Goal: Information Seeking & Learning: Learn about a topic

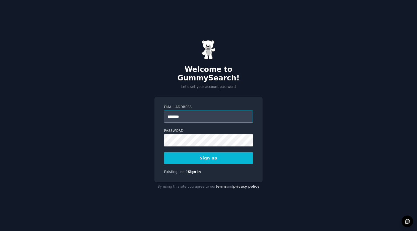
type input "*********"
type input "**********"
click at [209, 153] on button "Sign up" at bounding box center [208, 158] width 89 height 12
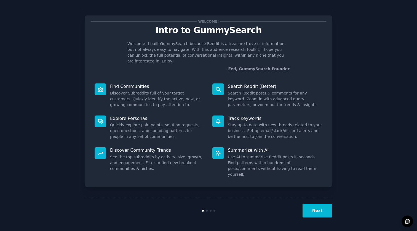
click at [319, 209] on button "Next" at bounding box center [318, 211] width 30 height 14
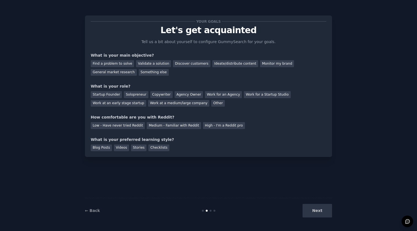
click at [319, 209] on div "Next" at bounding box center [291, 211] width 82 height 14
click at [114, 63] on div "Find a problem to solve" at bounding box center [112, 63] width 43 height 7
click at [135, 94] on div "Solopreneur" at bounding box center [136, 94] width 24 height 7
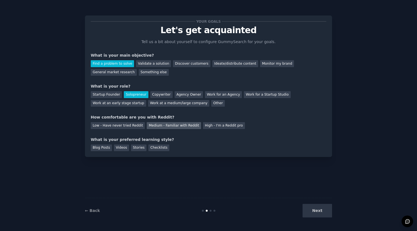
click at [180, 125] on div "Medium - Familiar with Reddit" at bounding box center [174, 125] width 54 height 7
click at [104, 146] on div "Blog Posts" at bounding box center [101, 147] width 21 height 7
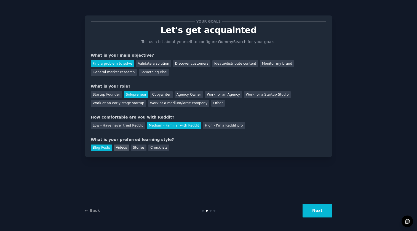
click at [117, 146] on div "Videos" at bounding box center [121, 147] width 15 height 7
click at [106, 146] on div "Blog Posts" at bounding box center [101, 147] width 21 height 7
click at [112, 73] on div "General market research" at bounding box center [114, 72] width 46 height 7
click at [316, 210] on button "Next" at bounding box center [318, 211] width 30 height 14
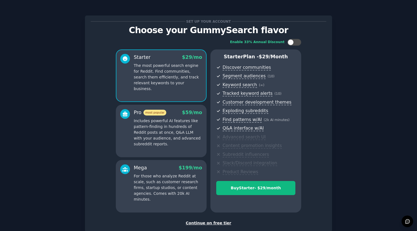
click at [219, 220] on div "Continue on free tier" at bounding box center [209, 223] width 236 height 6
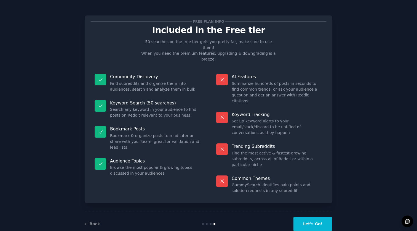
click at [307, 217] on button "Let's Go!" at bounding box center [313, 224] width 39 height 14
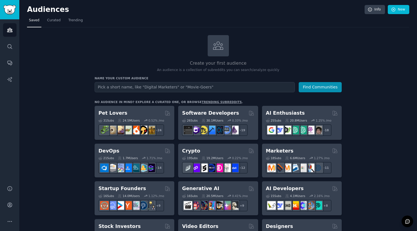
click at [174, 86] on input "text" at bounding box center [195, 87] width 200 height 10
type input "credit repair"
click at [310, 87] on button "Find Communities" at bounding box center [320, 87] width 43 height 10
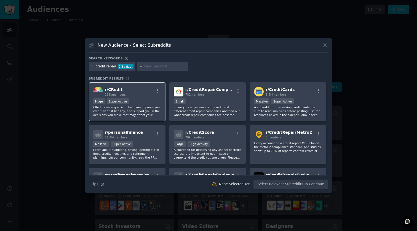
click at [144, 101] on div "Huge Super Active" at bounding box center [127, 101] width 68 height 7
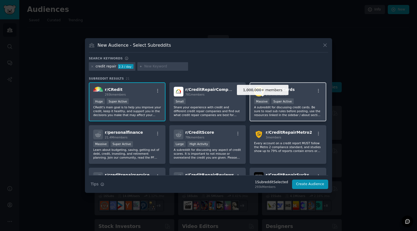
click at [279, 100] on div "Super Active" at bounding box center [282, 101] width 22 height 6
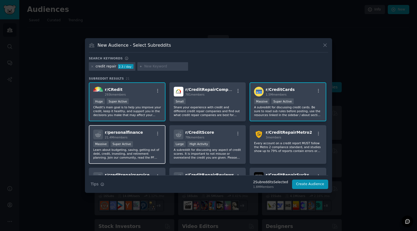
click at [139, 140] on div "r/ personalfinance 21.4M members Massive Super Active Learn about budgeting, sa…" at bounding box center [127, 144] width 77 height 39
click at [157, 68] on input "text" at bounding box center [165, 66] width 42 height 5
type input "f"
type input "education financiera"
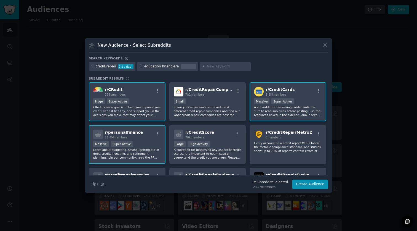
click at [140, 67] on icon at bounding box center [140, 66] width 3 height 3
click at [315, 184] on button "Create Audience" at bounding box center [310, 183] width 36 height 9
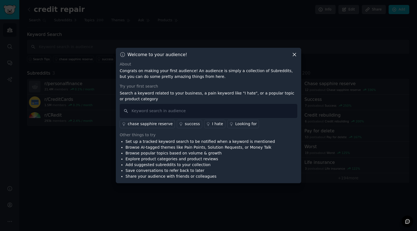
click at [295, 56] on icon at bounding box center [295, 55] width 6 height 6
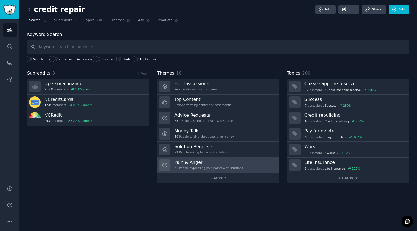
click at [212, 164] on h3 "Pain & Anger" at bounding box center [208, 162] width 69 height 6
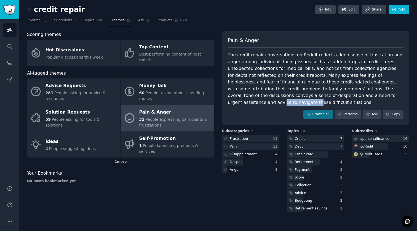
drag, startPoint x: 334, startPoint y: 94, endPoint x: 366, endPoint y: 94, distance: 32.0
click at [366, 94] on div "The credit repair conversations on Reddit reflect a deep sense of frustration a…" at bounding box center [316, 79] width 176 height 54
click at [372, 95] on div "The credit repair conversations on Reddit reflect a deep sense of frustration a…" at bounding box center [316, 79] width 176 height 54
drag, startPoint x: 334, startPoint y: 55, endPoint x: 375, endPoint y: 54, distance: 41.4
click at [375, 54] on div "The credit repair conversations on Reddit reflect a deep sense of frustration a…" at bounding box center [316, 79] width 176 height 54
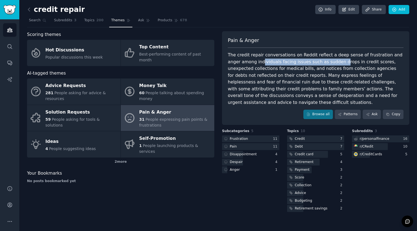
drag, startPoint x: 248, startPoint y: 62, endPoint x: 327, endPoint y: 61, distance: 79.7
click at [327, 61] on div "The credit repair conversations on Reddit reflect a deep sense of frustration a…" at bounding box center [316, 79] width 176 height 54
click at [341, 62] on div "The credit repair conversations on Reddit reflect a deep sense of frustration a…" at bounding box center [316, 79] width 176 height 54
drag, startPoint x: 244, startPoint y: 69, endPoint x: 275, endPoint y: 69, distance: 31.5
click at [275, 69] on div "The credit repair conversations on Reddit reflect a deep sense of frustration a…" at bounding box center [316, 79] width 176 height 54
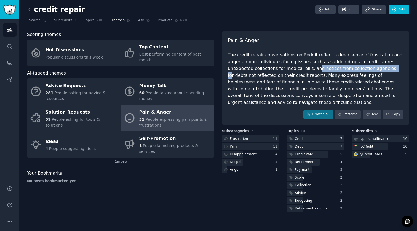
drag, startPoint x: 288, startPoint y: 69, endPoint x: 362, endPoint y: 65, distance: 73.8
click at [362, 65] on div "The credit repair conversations on Reddit reflect a deep sense of frustration a…" at bounding box center [316, 79] width 176 height 54
click at [377, 68] on div "The credit repair conversations on Reddit reflect a deep sense of frustration a…" at bounding box center [316, 79] width 176 height 54
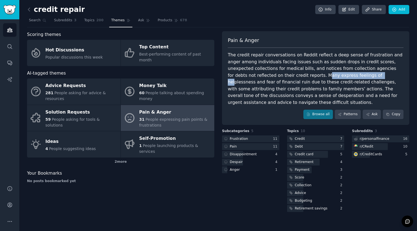
drag, startPoint x: 275, startPoint y: 75, endPoint x: 330, endPoint y: 73, distance: 54.9
click at [330, 74] on div "The credit repair conversations on Reddit reflect a deep sense of frustration a…" at bounding box center [316, 79] width 176 height 54
click at [341, 74] on div "The credit repair conversations on Reddit reflect a deep sense of frustration a…" at bounding box center [316, 79] width 176 height 54
